Goal: Entertainment & Leisure: Browse casually

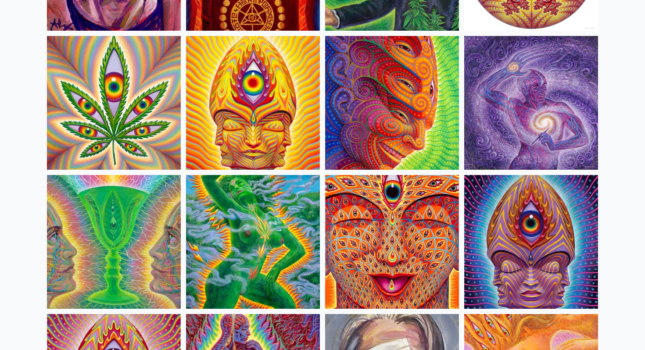
scroll to position [1586, 0]
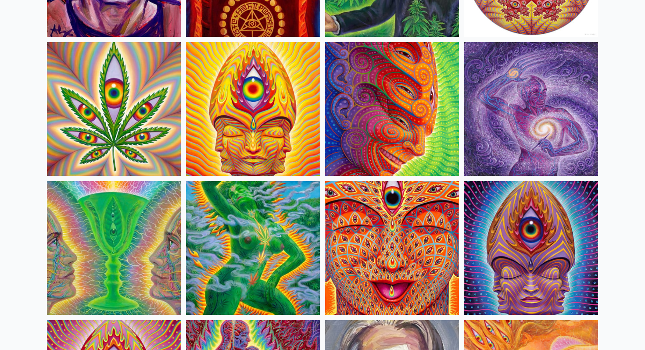
click at [498, 83] on img at bounding box center [531, 109] width 134 height 134
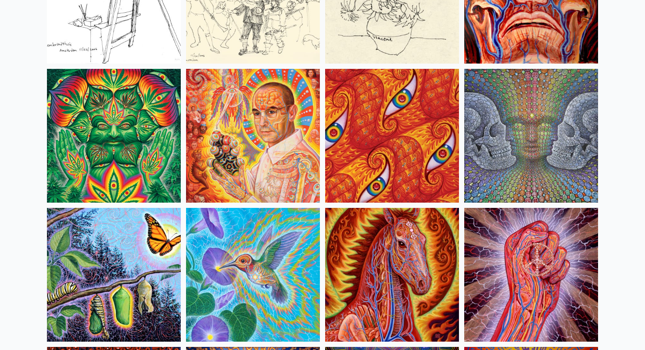
scroll to position [4204, 0]
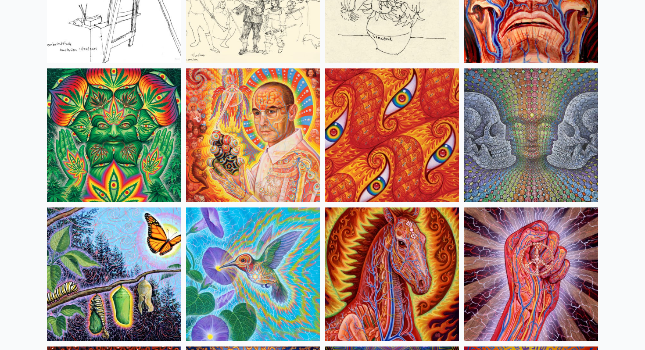
click at [572, 131] on img at bounding box center [531, 135] width 134 height 134
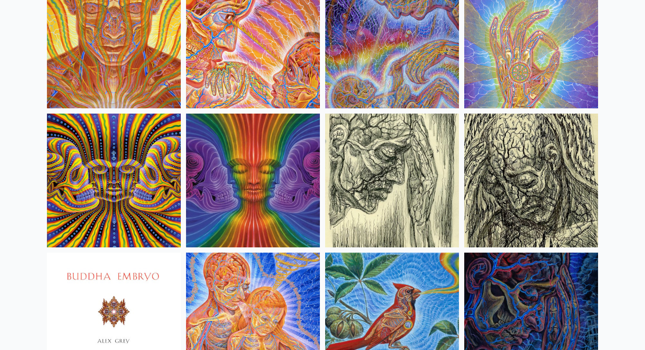
scroll to position [5132, 0]
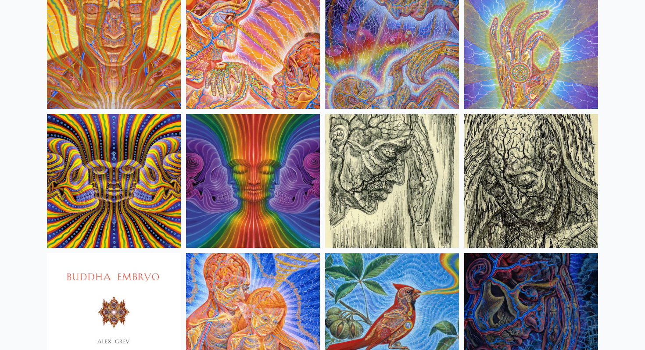
click at [127, 166] on img at bounding box center [114, 181] width 134 height 134
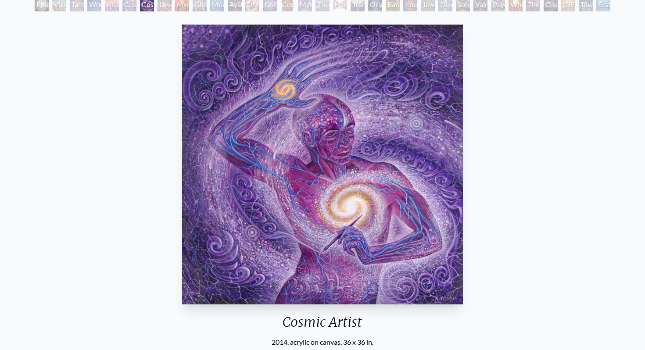
scroll to position [60, 0]
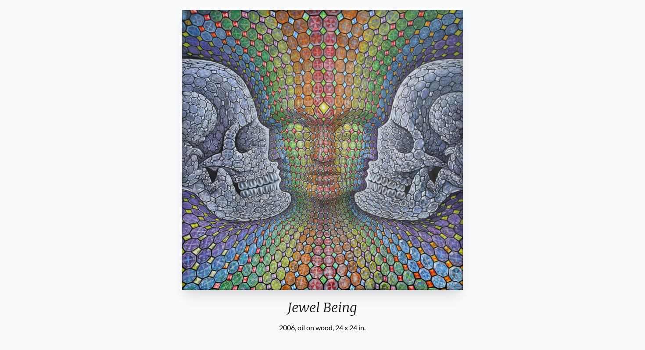
scroll to position [74, 0]
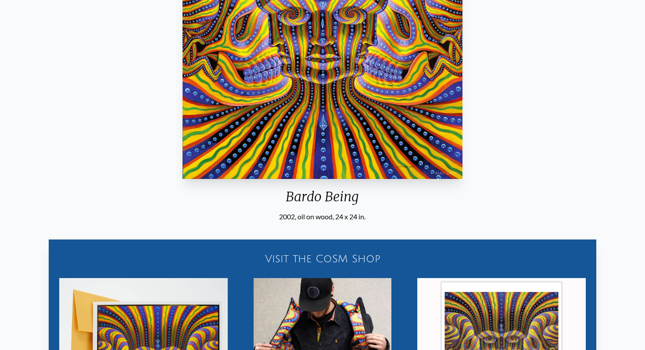
scroll to position [174, 0]
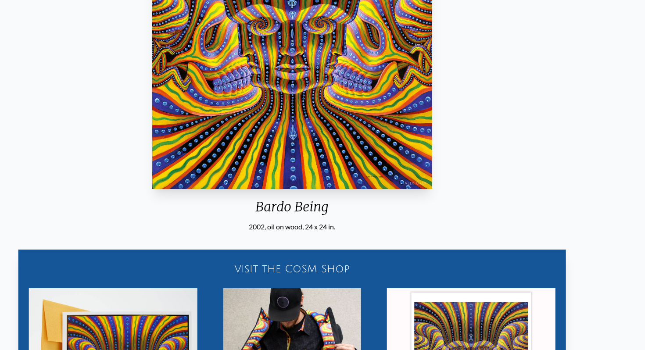
click at [319, 51] on img "21 / 33" at bounding box center [292, 49] width 280 height 280
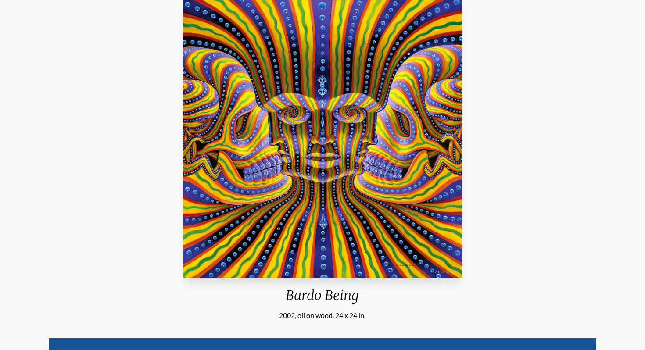
scroll to position [81, 0]
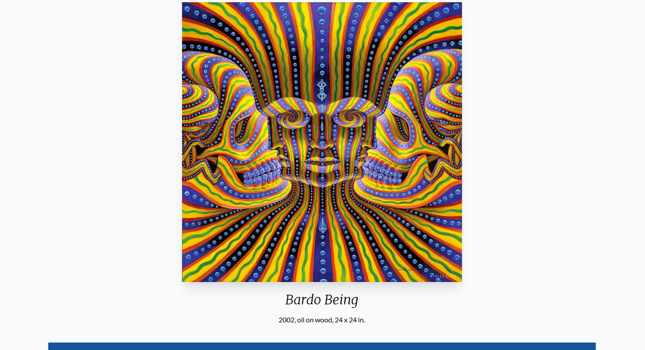
click at [238, 39] on img "21 / 33" at bounding box center [322, 142] width 280 height 280
click at [183, 17] on img "21 / 33" at bounding box center [322, 142] width 280 height 280
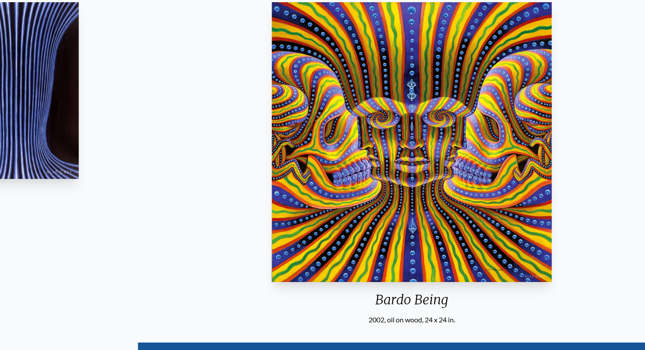
click at [265, 151] on div "Bardo Being 2002, oil on wood, 24 x 24 in. Visit the CoSM Shop Bardo Being - Go…" at bounding box center [412, 292] width 631 height 586
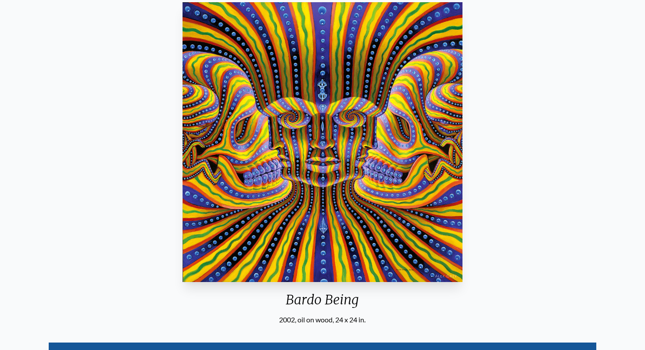
scroll to position [0, 0]
